Goal: Find specific page/section: Find specific page/section

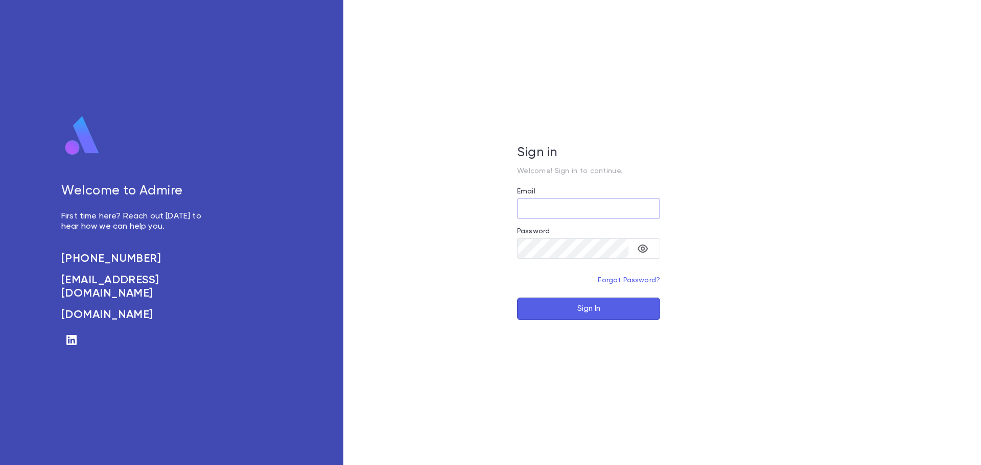
type input "**********"
click at [615, 315] on button "Sign In" at bounding box center [588, 309] width 143 height 22
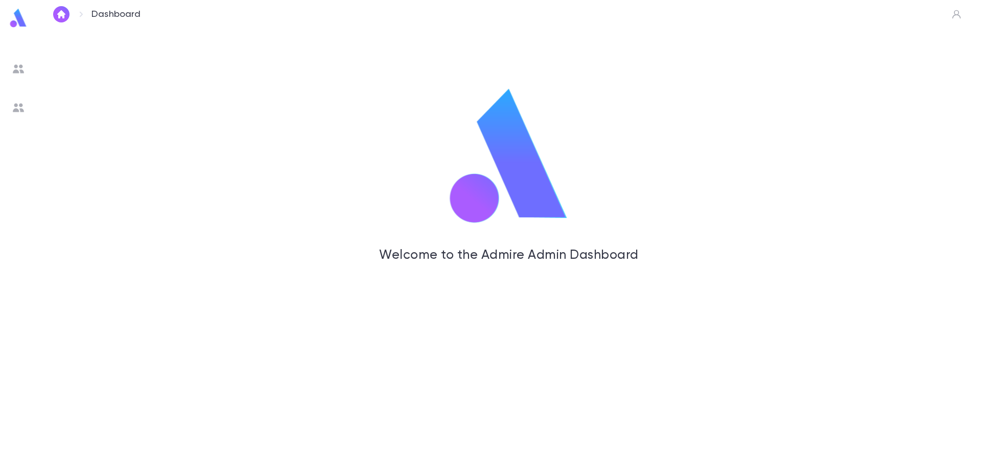
click at [18, 15] on img at bounding box center [18, 18] width 20 height 20
click at [17, 66] on img at bounding box center [18, 69] width 12 height 12
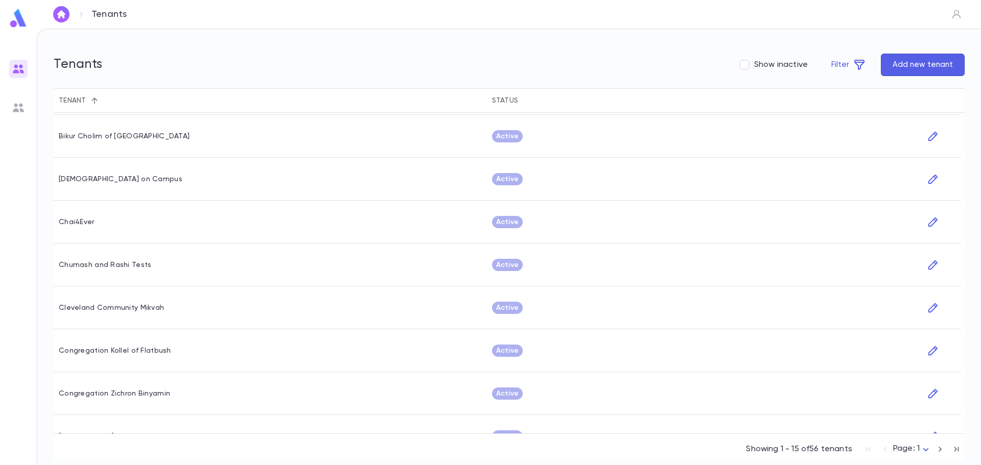
scroll to position [323, 0]
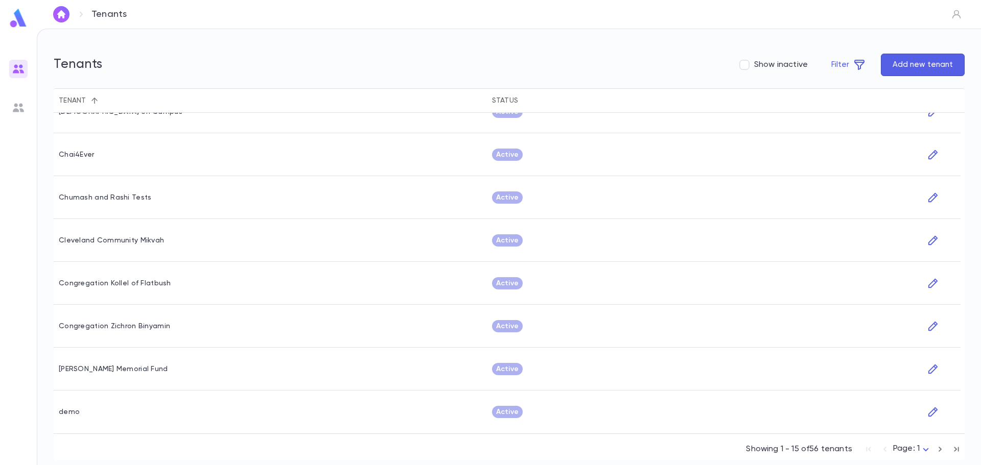
click at [960, 447] on icon "button" at bounding box center [955, 449] width 11 height 12
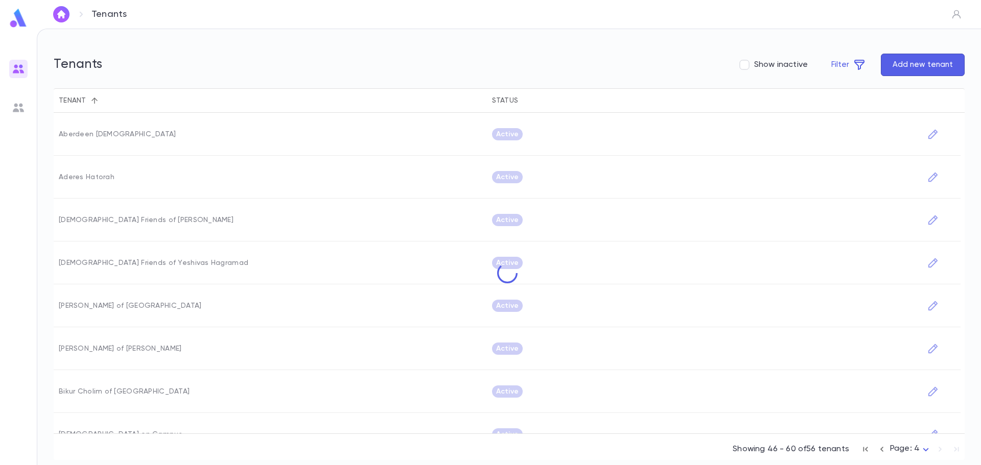
click at [958, 450] on div "Showing 46 - 60 of 56 tenants Page: 4 *" at bounding box center [848, 447] width 232 height 22
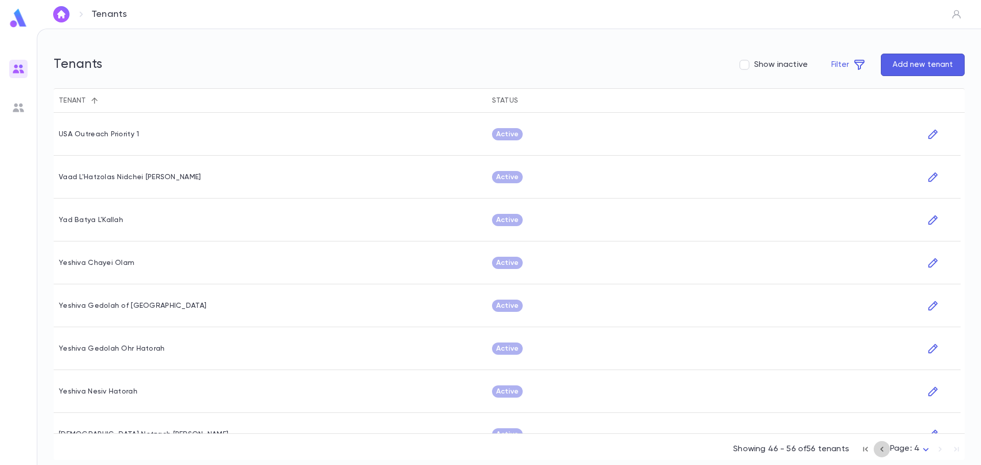
click at [883, 448] on icon "button" at bounding box center [881, 449] width 3 height 5
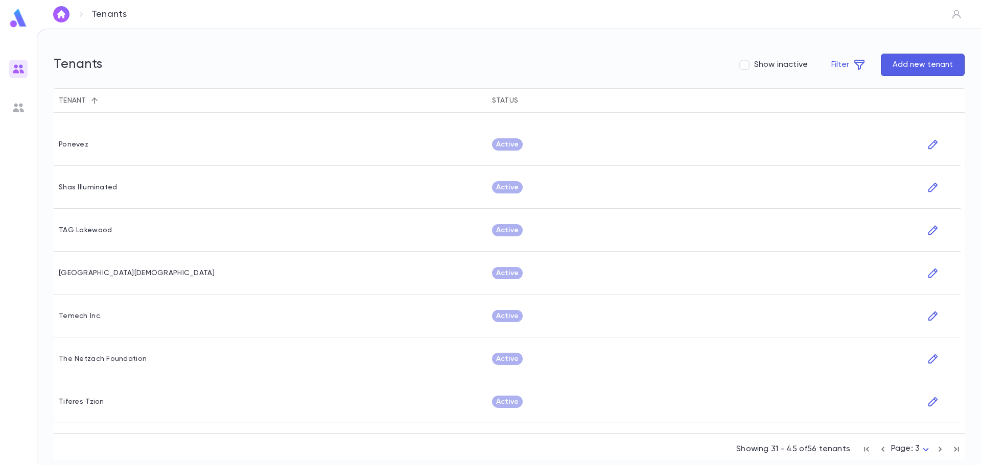
scroll to position [323, 0]
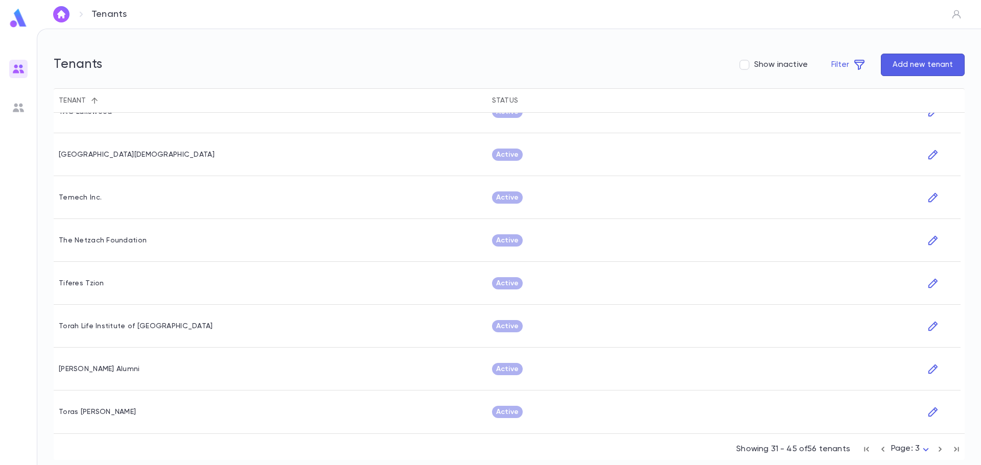
click at [959, 450] on icon "button" at bounding box center [955, 449] width 11 height 12
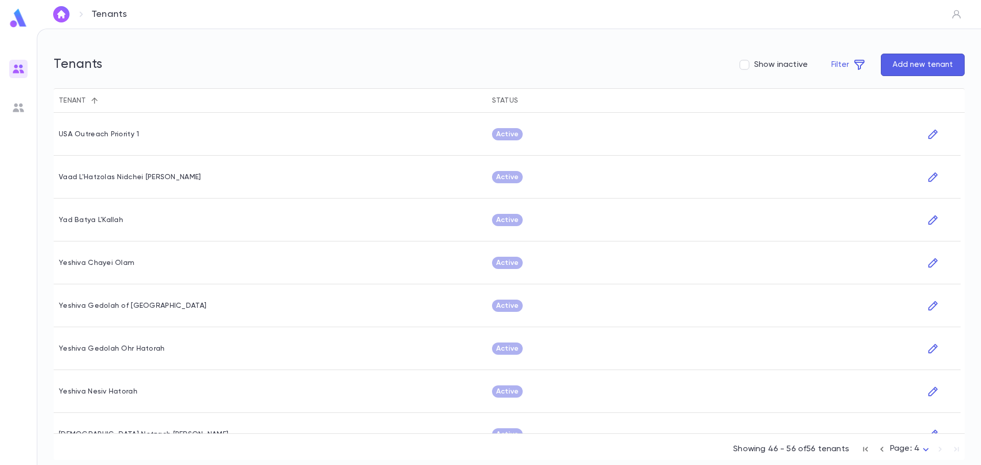
click at [864, 451] on icon "button" at bounding box center [865, 449] width 11 height 12
